Goal: Find specific page/section: Find specific page/section

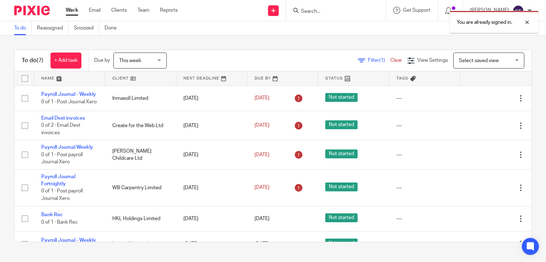
click at [308, 13] on div "You are already signed in." at bounding box center [406, 20] width 266 height 27
click at [320, 12] on div "You are already signed in." at bounding box center [406, 20] width 266 height 27
click at [321, 10] on div "You are already signed in." at bounding box center [406, 20] width 266 height 27
click at [309, 9] on div "You are already signed in." at bounding box center [406, 20] width 266 height 27
click at [305, 10] on div "You are already signed in." at bounding box center [406, 20] width 266 height 27
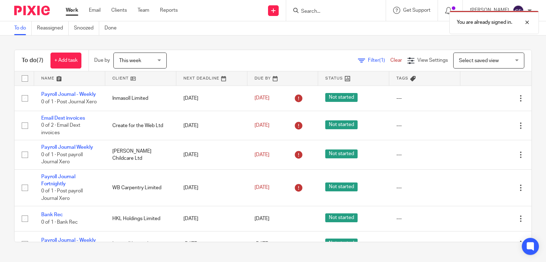
click at [313, 9] on div "You are already signed in." at bounding box center [406, 20] width 266 height 27
click at [320, 10] on div "You are already signed in." at bounding box center [406, 20] width 266 height 27
click at [363, 10] on div "You are already signed in." at bounding box center [406, 20] width 266 height 27
click at [313, 9] on div "You are already signed in." at bounding box center [406, 20] width 266 height 27
click at [317, 16] on div "You are already signed in." at bounding box center [406, 20] width 266 height 27
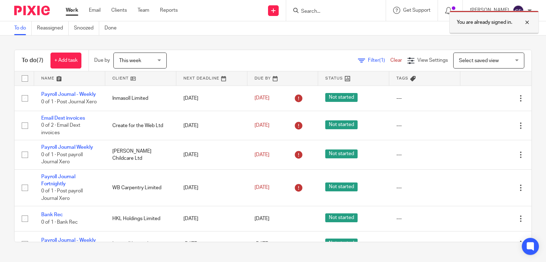
click at [532, 26] on div "You are already signed in." at bounding box center [494, 22] width 90 height 23
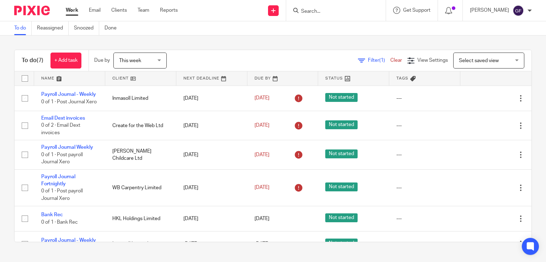
click at [344, 7] on form at bounding box center [338, 10] width 76 height 9
click at [313, 12] on input "Search" at bounding box center [332, 12] width 64 height 6
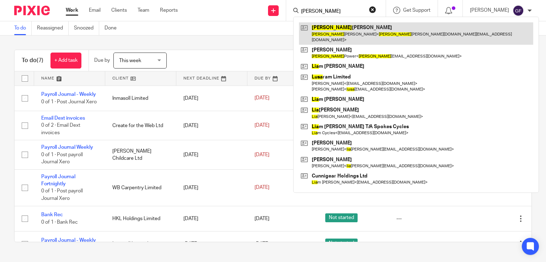
type input "lisa"
click at [333, 31] on link at bounding box center [416, 33] width 234 height 22
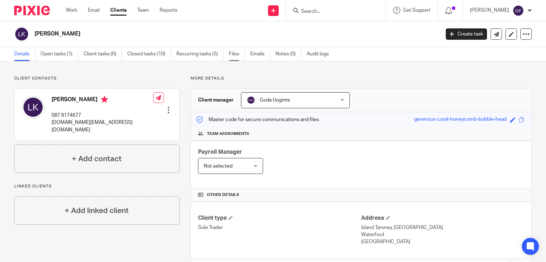
click at [241, 57] on link "Files" at bounding box center [237, 54] width 16 height 14
